Goal: Task Accomplishment & Management: Manage account settings

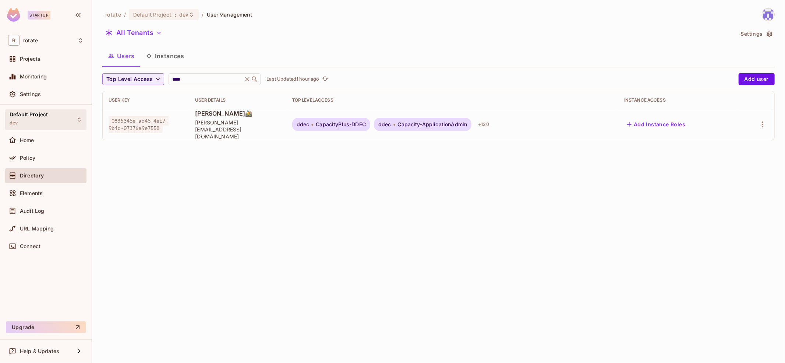
click at [57, 117] on div "Default Project dev" at bounding box center [45, 119] width 81 height 20
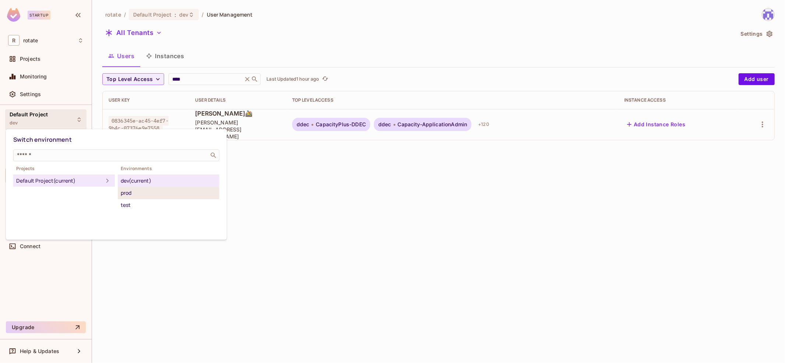
click at [161, 188] on div "prod" at bounding box center [169, 192] width 96 height 9
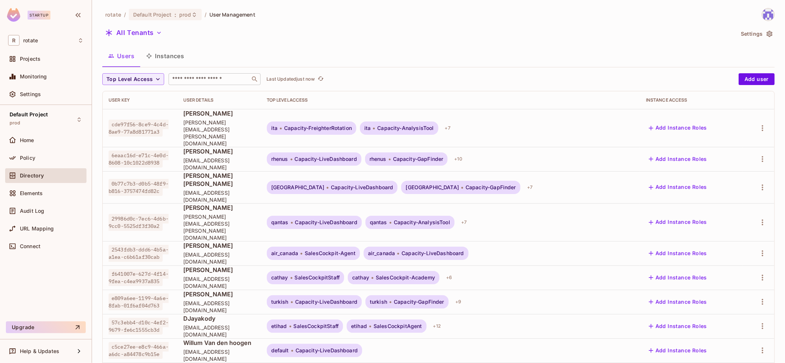
click at [212, 84] on div "​" at bounding box center [215, 79] width 92 height 12
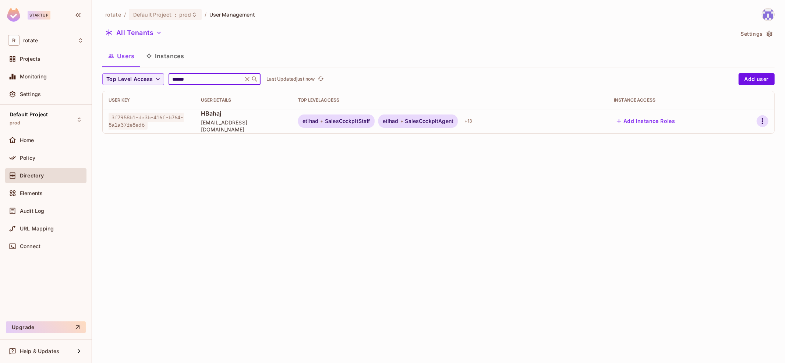
type input "******"
click at [757, 121] on button "button" at bounding box center [763, 121] width 12 height 12
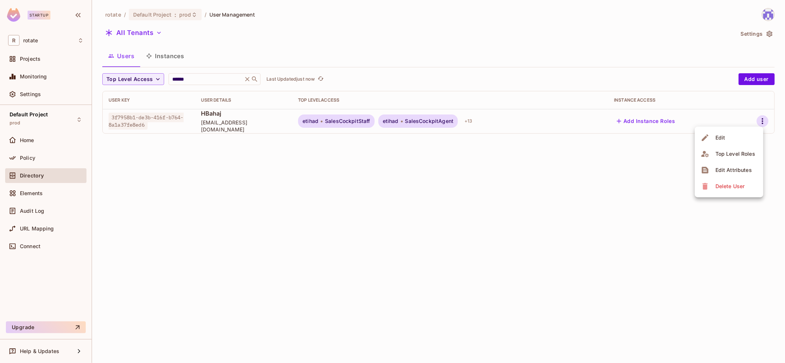
click at [748, 166] on div "Edit Attributes" at bounding box center [733, 169] width 36 height 7
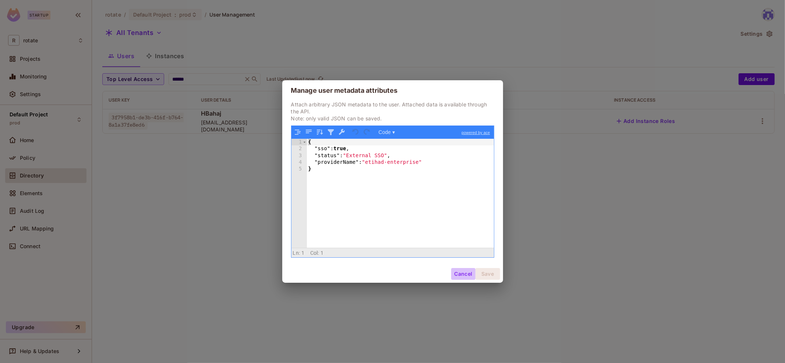
click at [465, 271] on button "Cancel" at bounding box center [463, 274] width 24 height 12
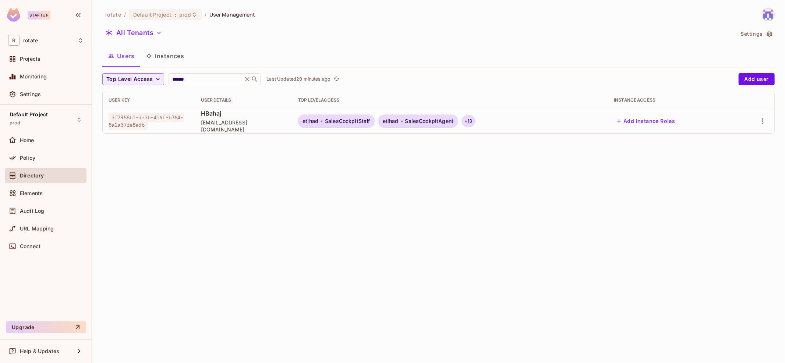
click at [466, 122] on div "+ 13" at bounding box center [468, 121] width 14 height 12
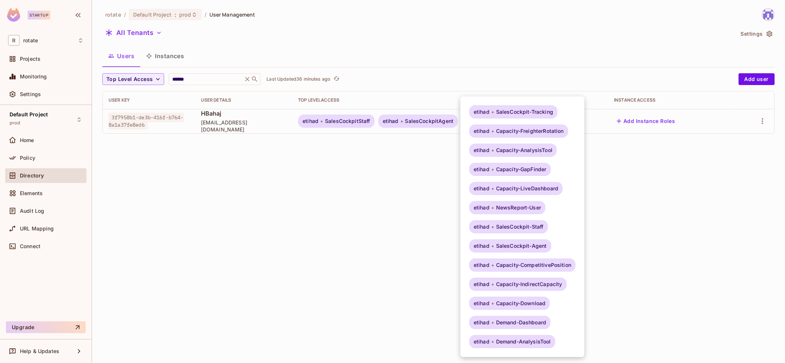
click at [72, 128] on div at bounding box center [392, 181] width 785 height 363
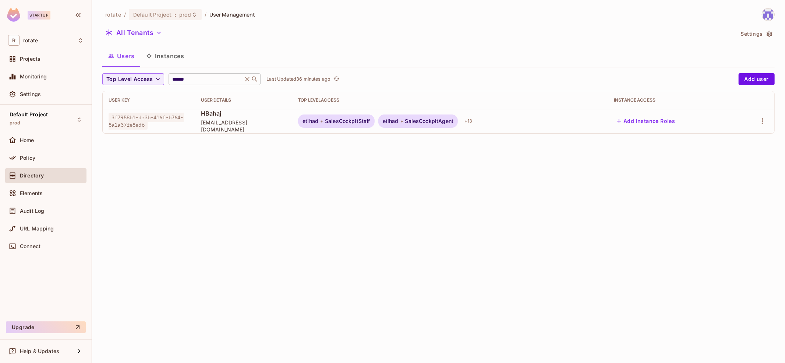
click at [211, 79] on input "******" at bounding box center [206, 78] width 70 height 7
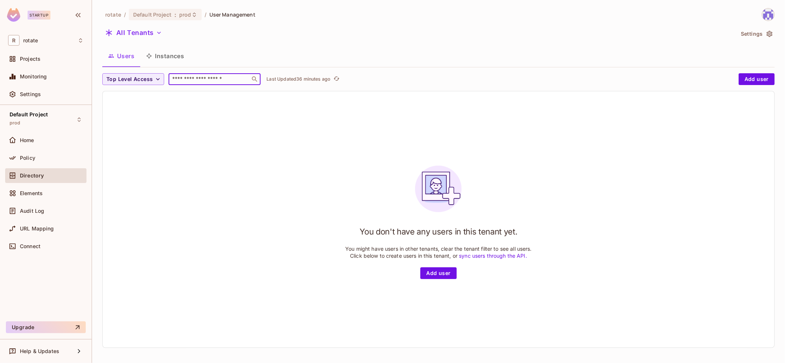
click at [249, 81] on div "​" at bounding box center [215, 79] width 92 height 12
click at [222, 81] on input "text" at bounding box center [209, 78] width 77 height 7
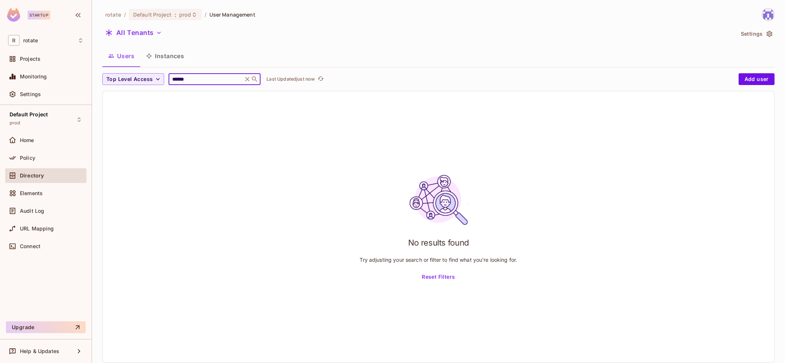
type input "******"
click at [219, 50] on div "Users Instances" at bounding box center [438, 56] width 672 height 18
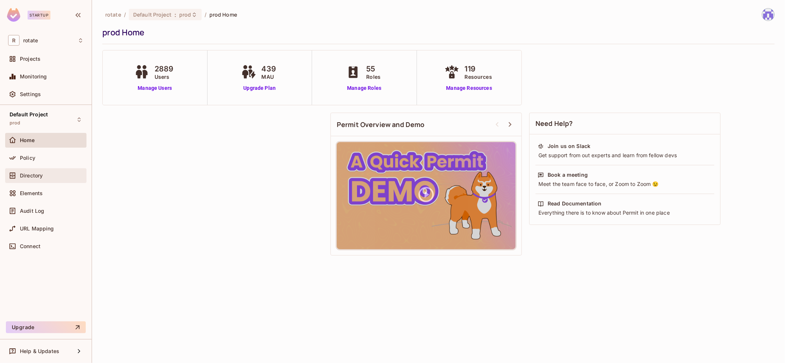
click at [55, 171] on div "Directory" at bounding box center [45, 175] width 75 height 9
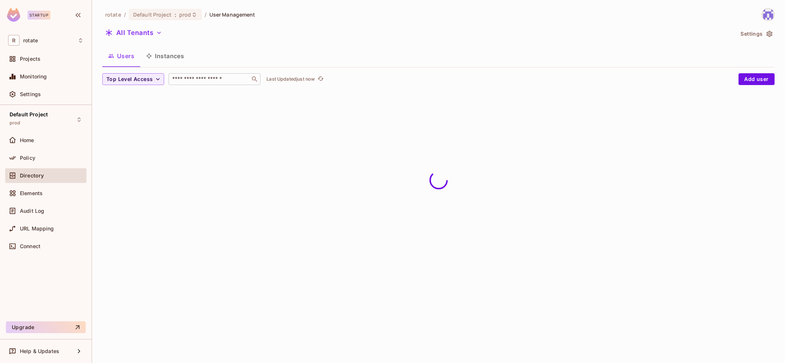
click at [203, 79] on input "text" at bounding box center [209, 78] width 77 height 7
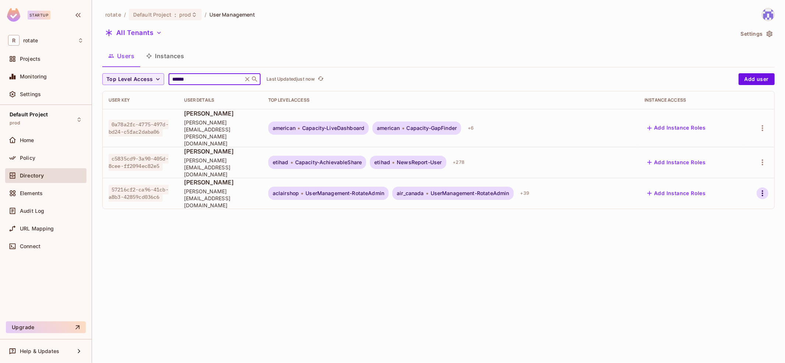
type input "******"
click at [763, 190] on icon "button" at bounding box center [762, 193] width 1 height 6
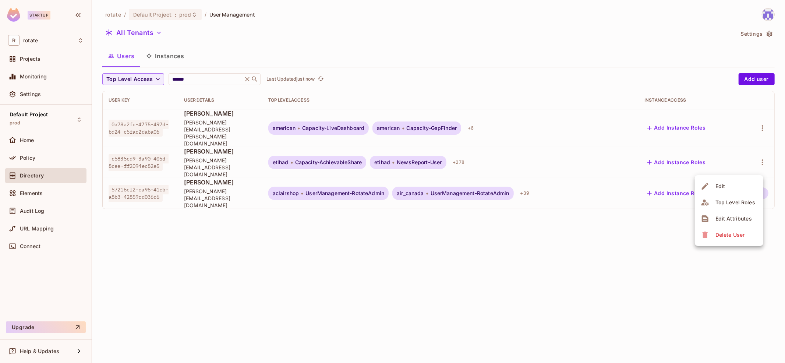
click at [745, 216] on div "Edit Attributes" at bounding box center [733, 218] width 36 height 7
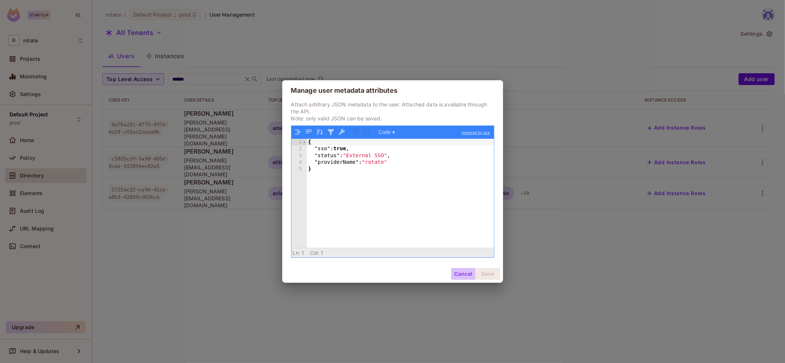
click at [458, 273] on button "Cancel" at bounding box center [463, 274] width 24 height 12
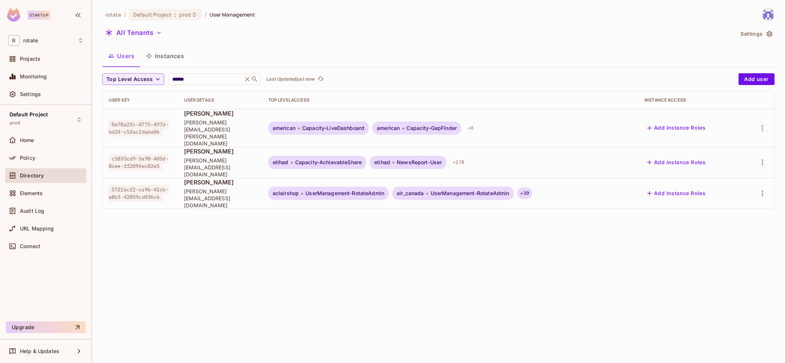
click at [532, 187] on div "+ 39" at bounding box center [524, 193] width 15 height 12
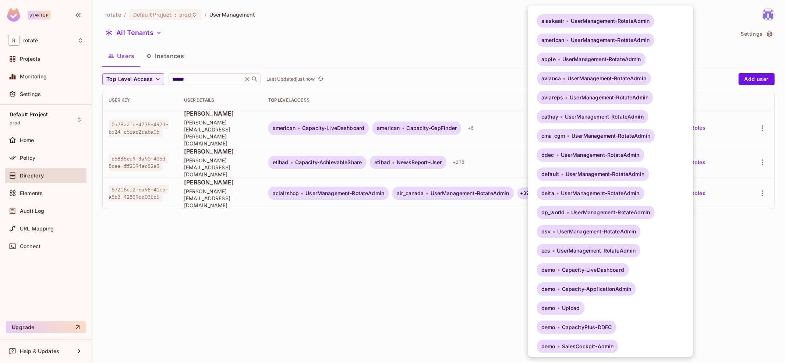
click at [424, 333] on div at bounding box center [392, 181] width 785 height 363
